Goal: Task Accomplishment & Management: Manage account settings

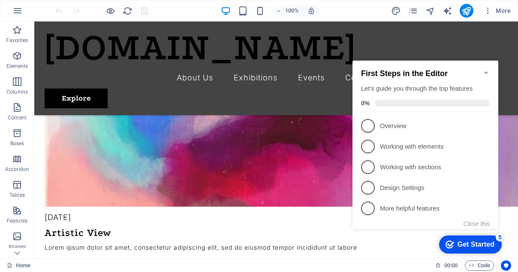
scroll to position [709, 0]
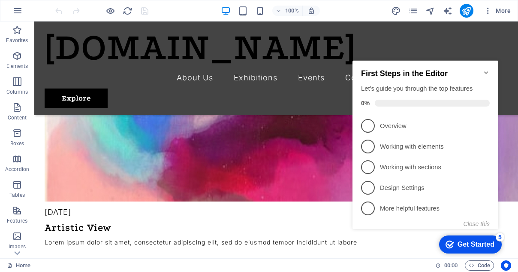
click at [463, 240] on div "Get Started" at bounding box center [476, 244] width 37 height 8
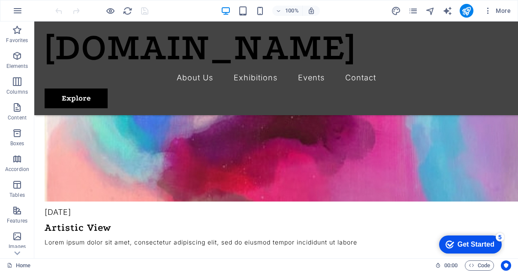
click at [484, 242] on div "Get Started" at bounding box center [476, 244] width 37 height 8
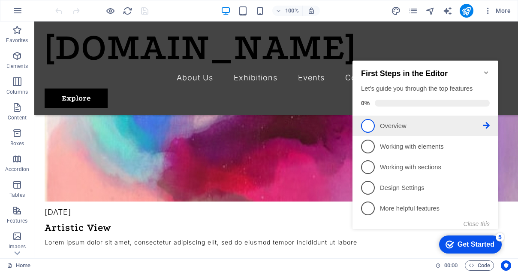
click at [387, 124] on p "Overview - incomplete" at bounding box center [431, 125] width 103 height 9
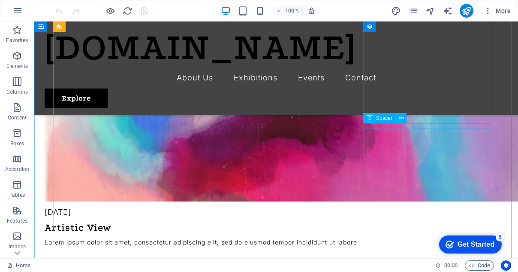
scroll to position [0, 0]
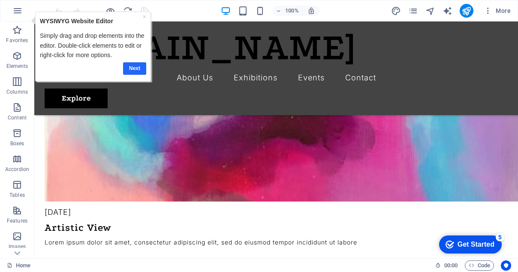
click at [134, 69] on link "Next" at bounding box center [134, 68] width 23 height 12
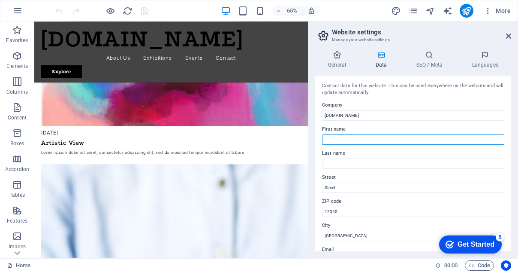
click at [340, 139] on input "First name" at bounding box center [413, 139] width 182 height 10
type input "[PERSON_NAME]"
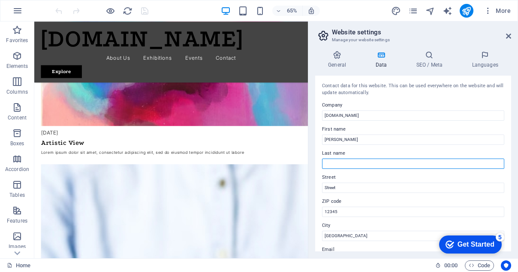
type input "mwabili"
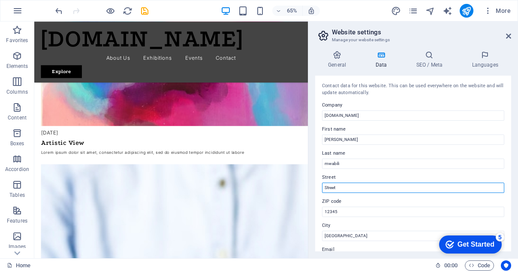
click at [357, 185] on input "Street" at bounding box center [413, 187] width 182 height 10
type input "S"
type input "[GEOGRAPHIC_DATA]"
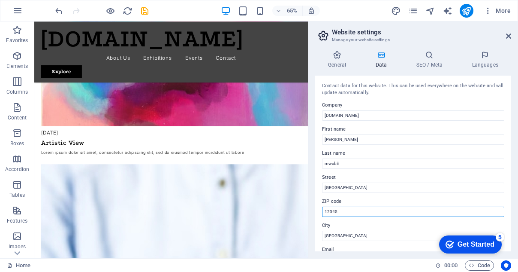
click at [348, 212] on input "12345" at bounding box center [413, 211] width 182 height 10
type input "1"
type input "254"
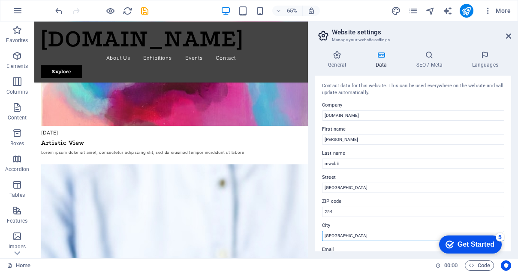
click at [347, 236] on input "[GEOGRAPHIC_DATA]" at bounding box center [413, 235] width 182 height 10
type input "B"
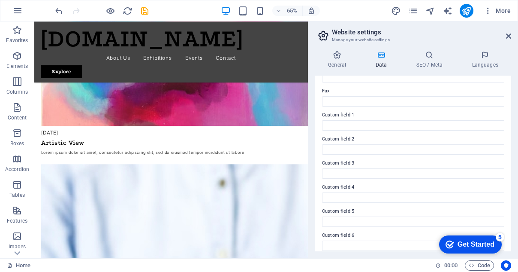
scroll to position [236, 0]
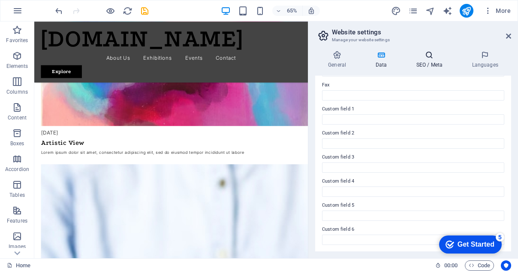
type input "[GEOGRAPHIC_DATA]"
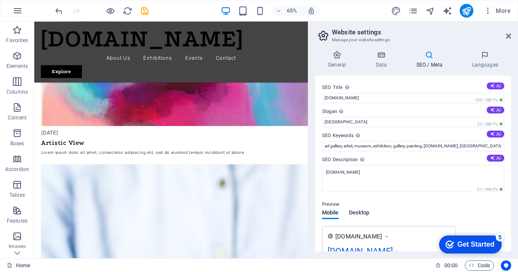
click at [365, 213] on span "Desktop" at bounding box center [359, 213] width 21 height 12
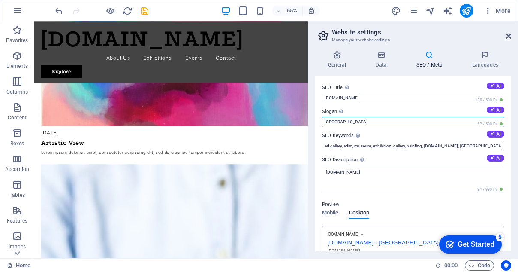
click at [0, 0] on input "[GEOGRAPHIC_DATA]" at bounding box center [0, 0] width 0 height 0
type input "B"
click at [0, 0] on input "reuse" at bounding box center [0, 0] width 0 height 0
click at [0, 0] on input "recycle reuse" at bounding box center [0, 0] width 0 height 0
type input "recycle reuse"
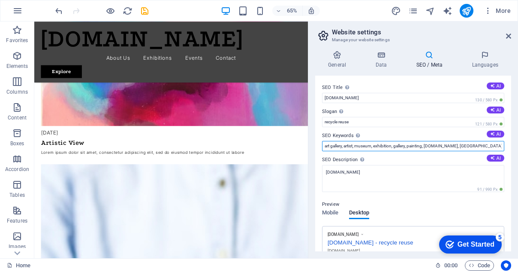
click at [479, 145] on input "art gallery, artist, museum, exhibition, gallery, painting, [DOMAIN_NAME], [GEO…" at bounding box center [413, 146] width 182 height 10
type input "a"
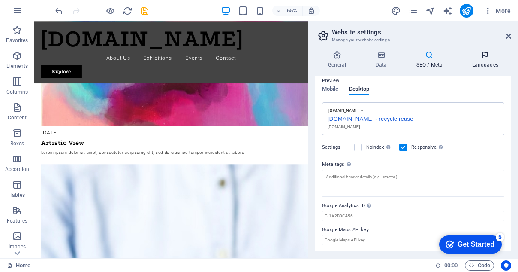
click at [486, 53] on icon at bounding box center [485, 55] width 52 height 9
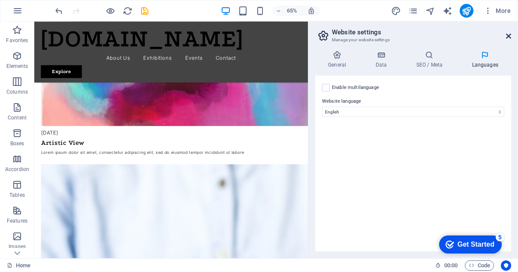
click at [507, 36] on icon at bounding box center [508, 36] width 5 height 7
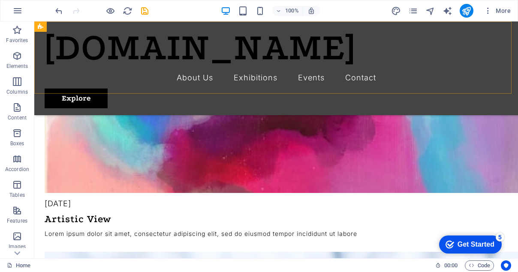
scroll to position [709, 0]
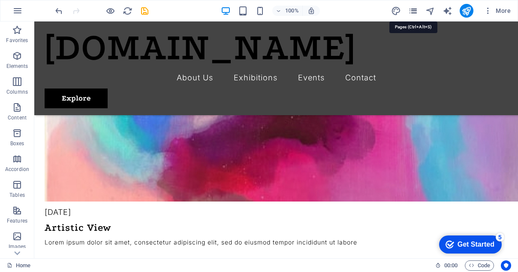
click at [0, 0] on icon "pages" at bounding box center [0, 0] width 0 height 0
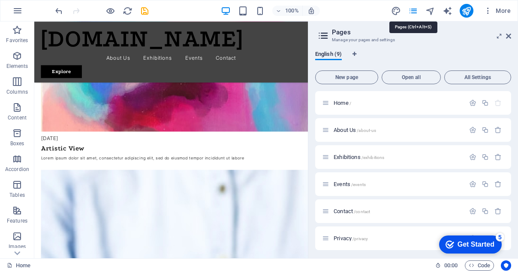
scroll to position [717, 0]
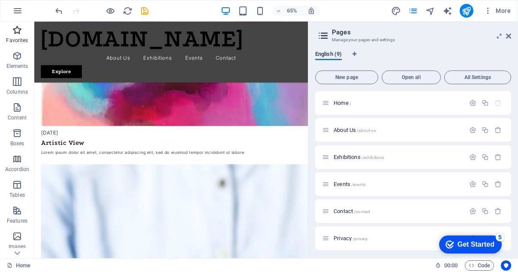
click at [12, 29] on icon "button" at bounding box center [17, 30] width 10 height 10
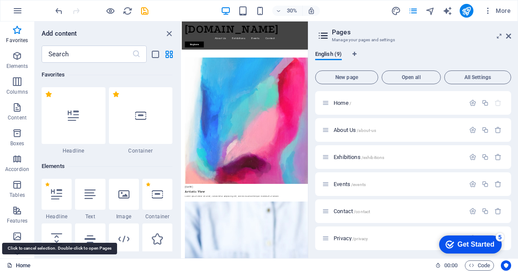
click at [0, 0] on link "Home" at bounding box center [0, 0] width 0 height 0
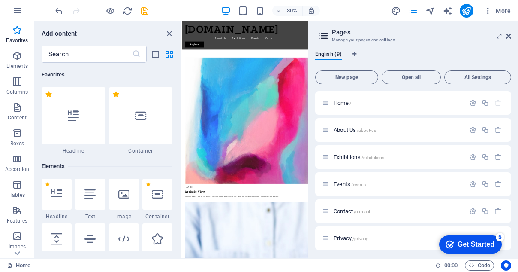
click at [429, 40] on div "[DOMAIN_NAME]" at bounding box center [392, 47] width 400 height 39
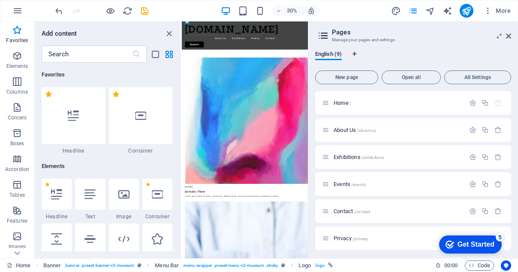
click at [343, 36] on h2 "Pages" at bounding box center [421, 32] width 179 height 8
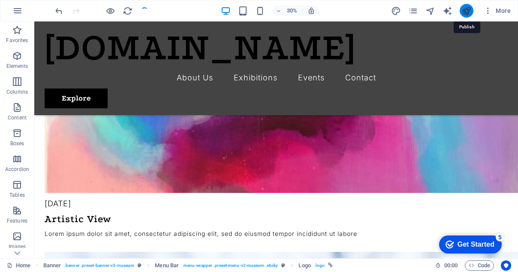
scroll to position [323, 0]
